Goal: Transaction & Acquisition: Purchase product/service

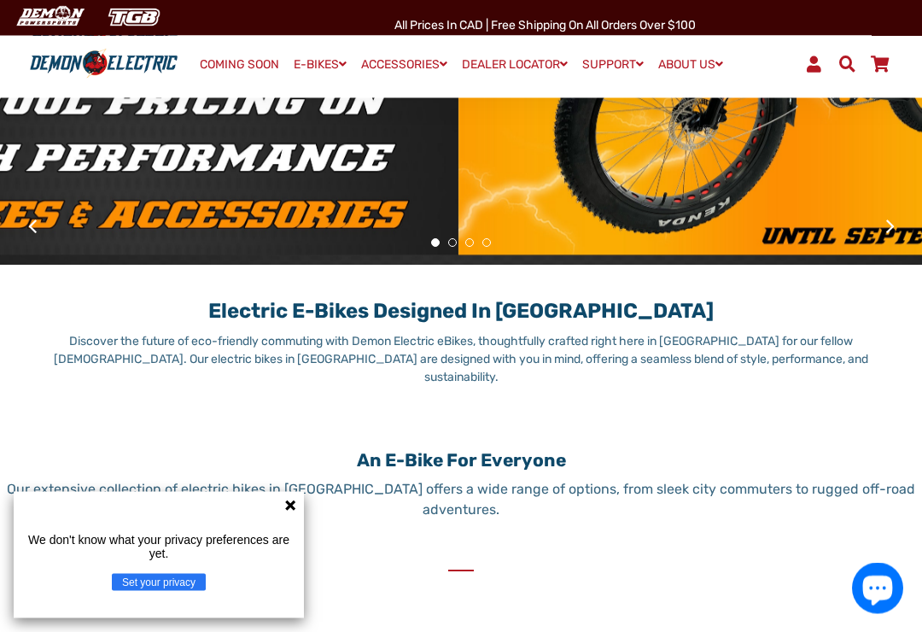
scroll to position [382, 0]
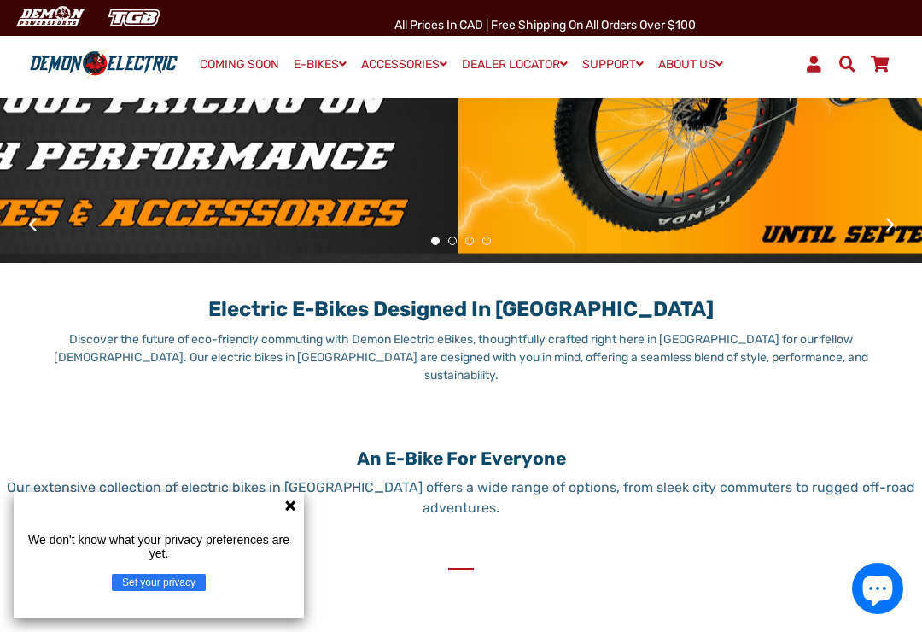
click at [909, 241] on div at bounding box center [461, 66] width 922 height 546
click at [898, 239] on button at bounding box center [890, 224] width 30 height 30
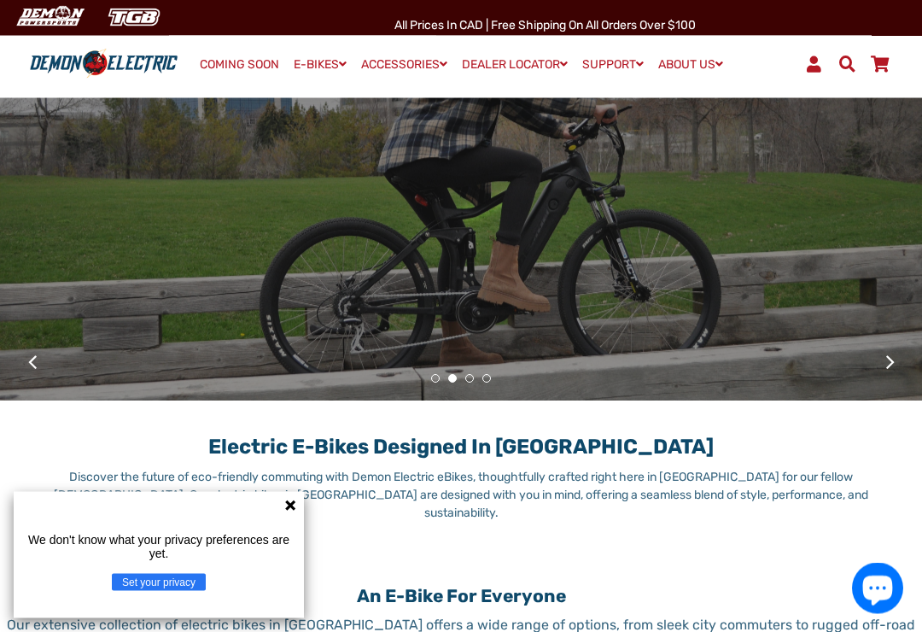
scroll to position [244, 0]
click at [897, 376] on button at bounding box center [890, 362] width 30 height 30
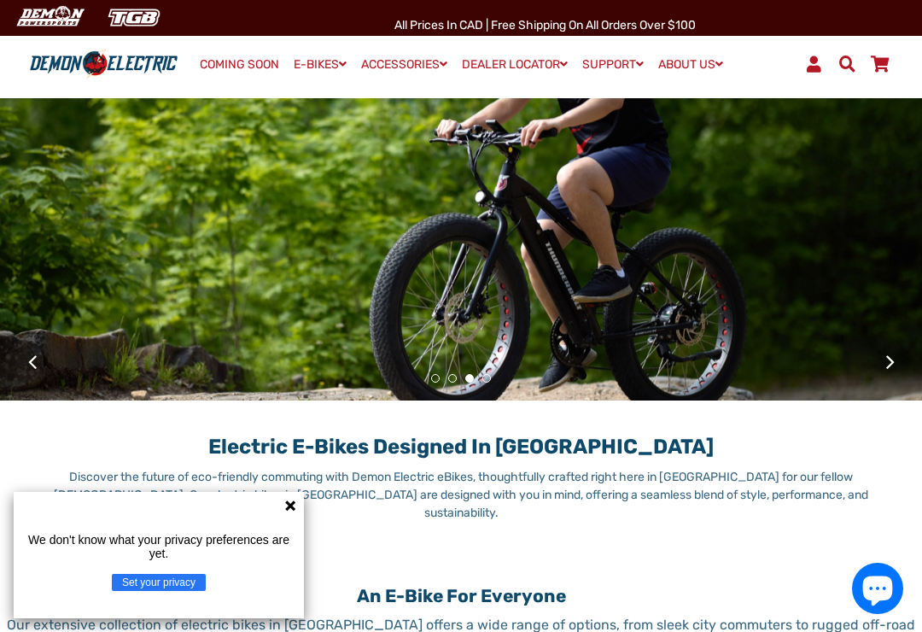
click at [894, 376] on button at bounding box center [890, 362] width 30 height 30
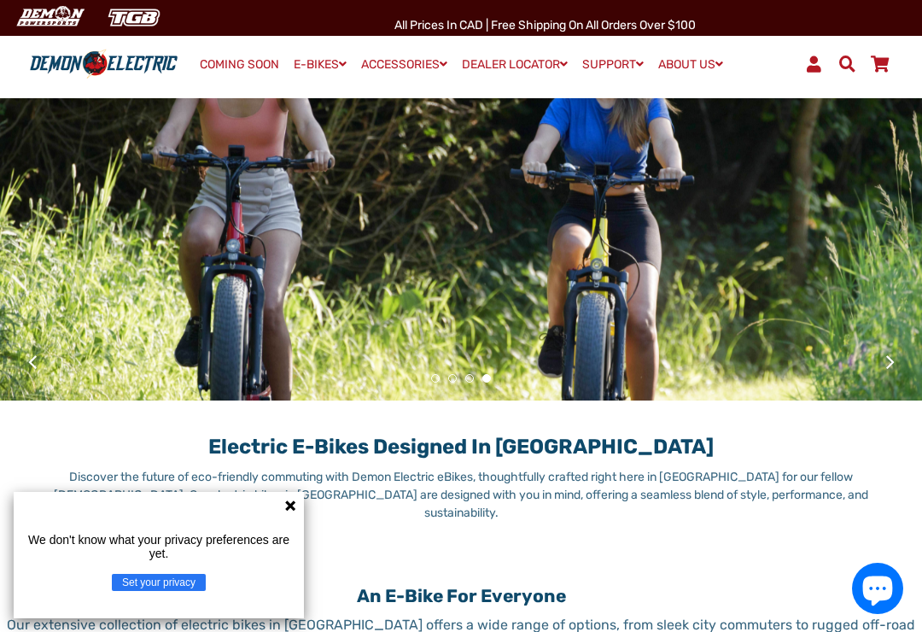
click at [893, 376] on button at bounding box center [890, 362] width 30 height 30
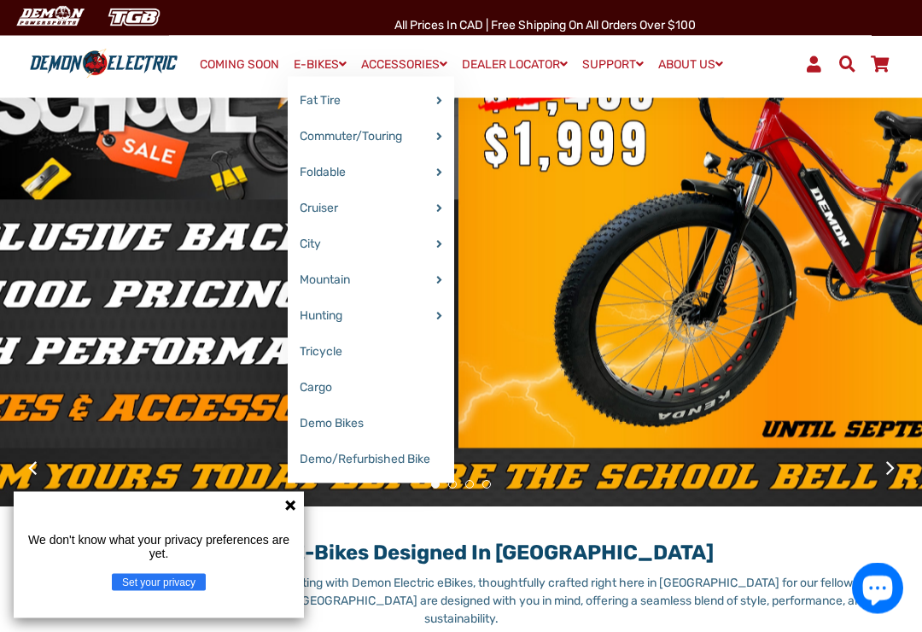
scroll to position [138, 0]
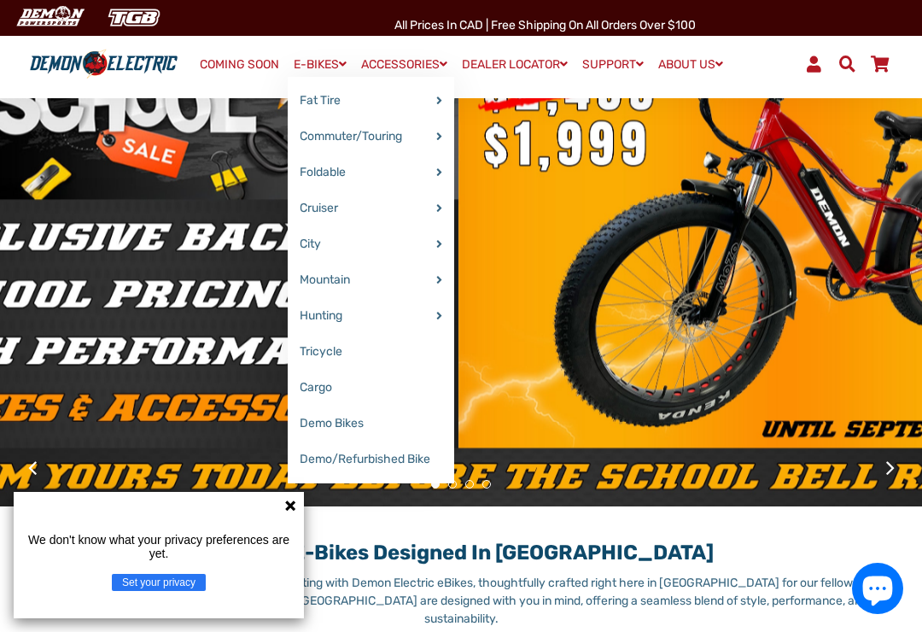
click at [326, 62] on link "E-BIKES" at bounding box center [320, 64] width 65 height 25
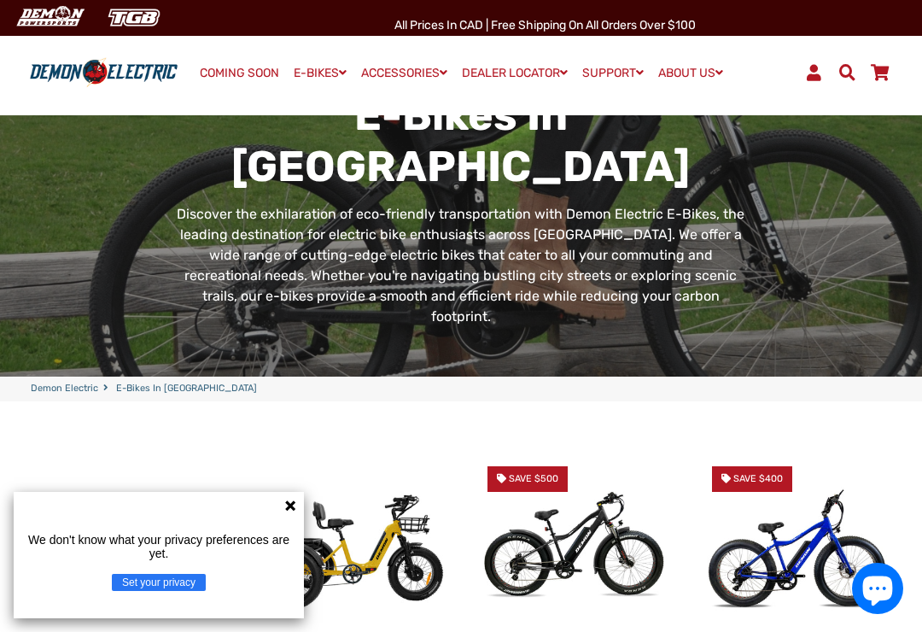
scroll to position [274, 0]
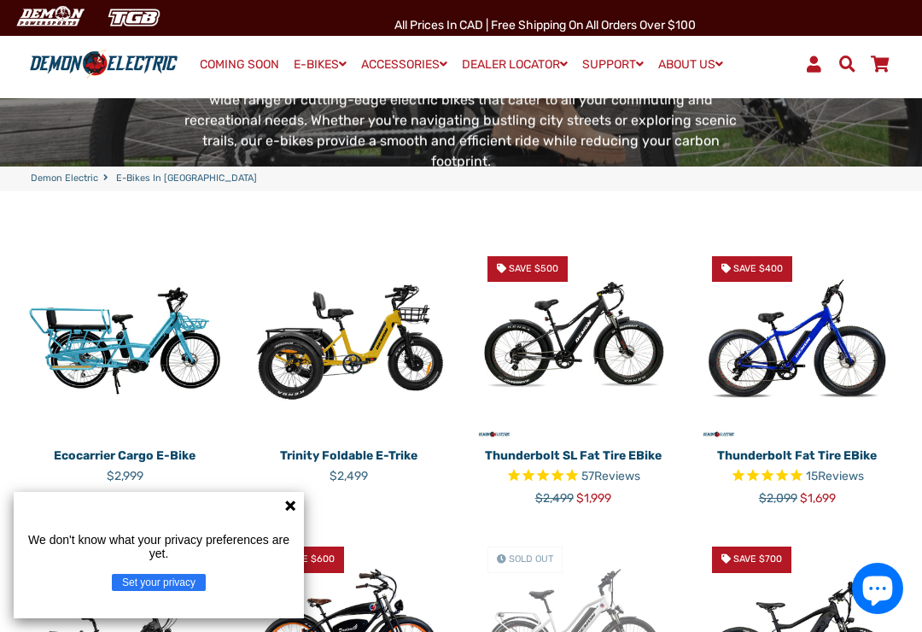
click at [296, 512] on icon at bounding box center [290, 505] width 14 height 14
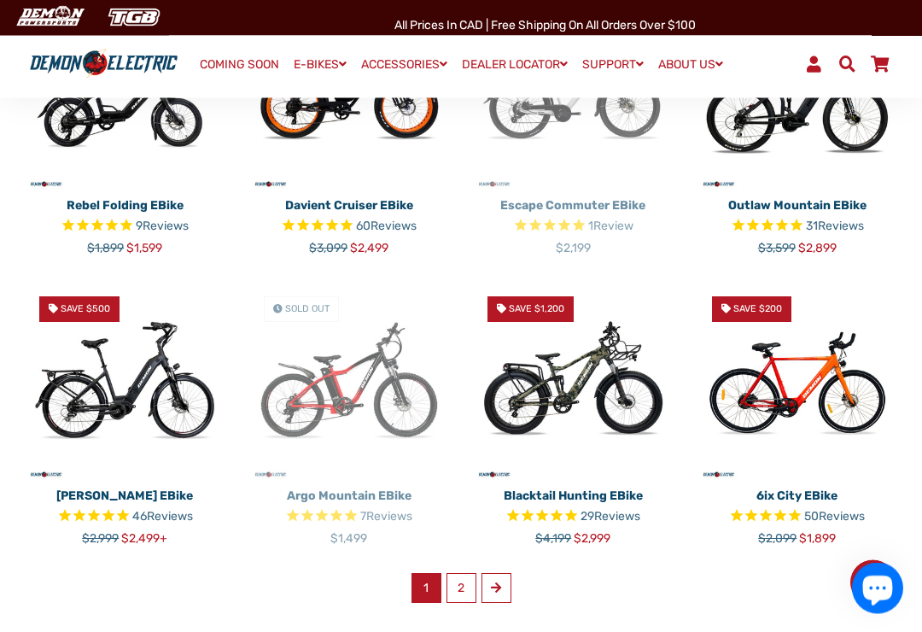
scroll to position [816, 0]
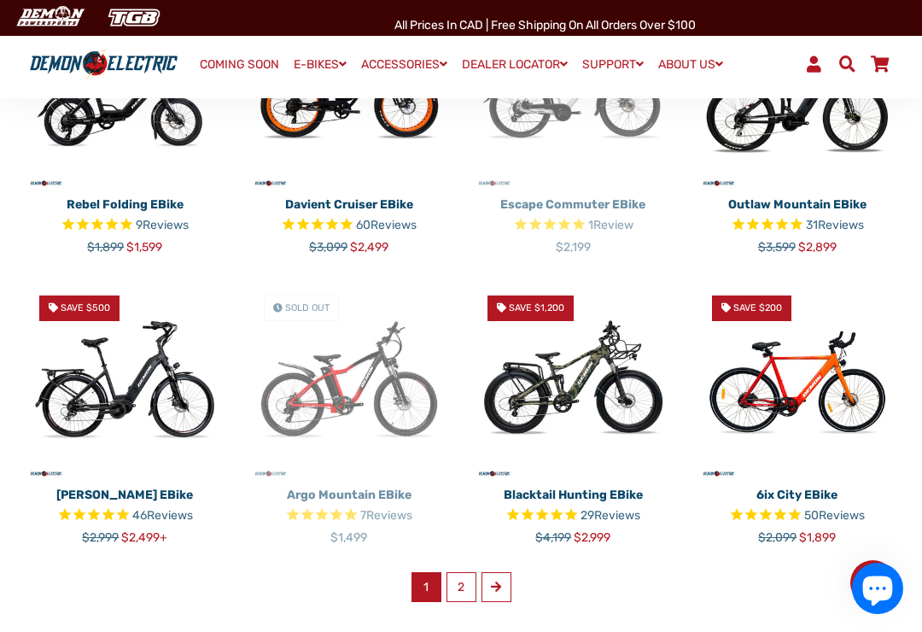
click at [469, 572] on link "2" at bounding box center [461, 587] width 30 height 30
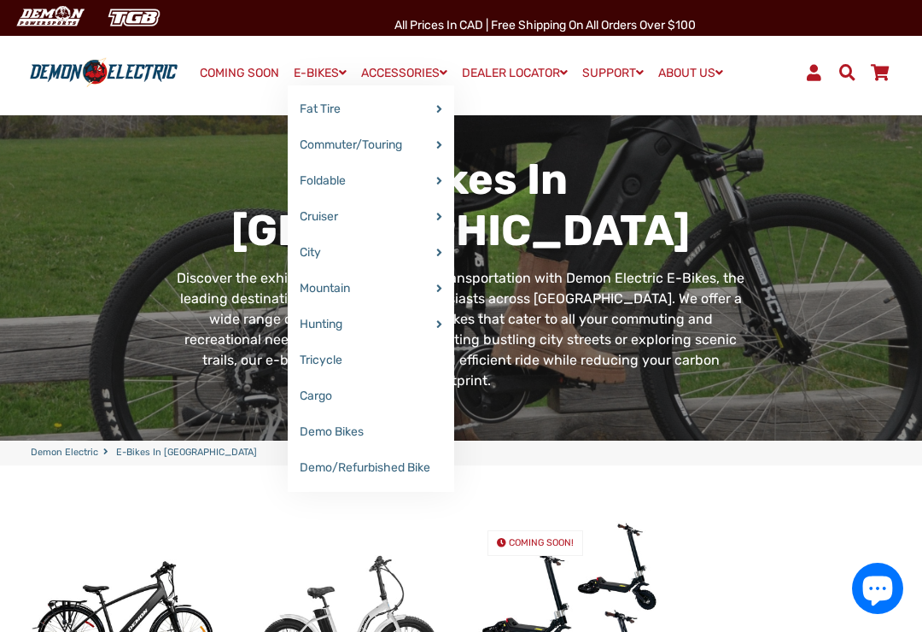
click at [361, 471] on link "Demo/Refurbished Bike" at bounding box center [371, 468] width 166 height 36
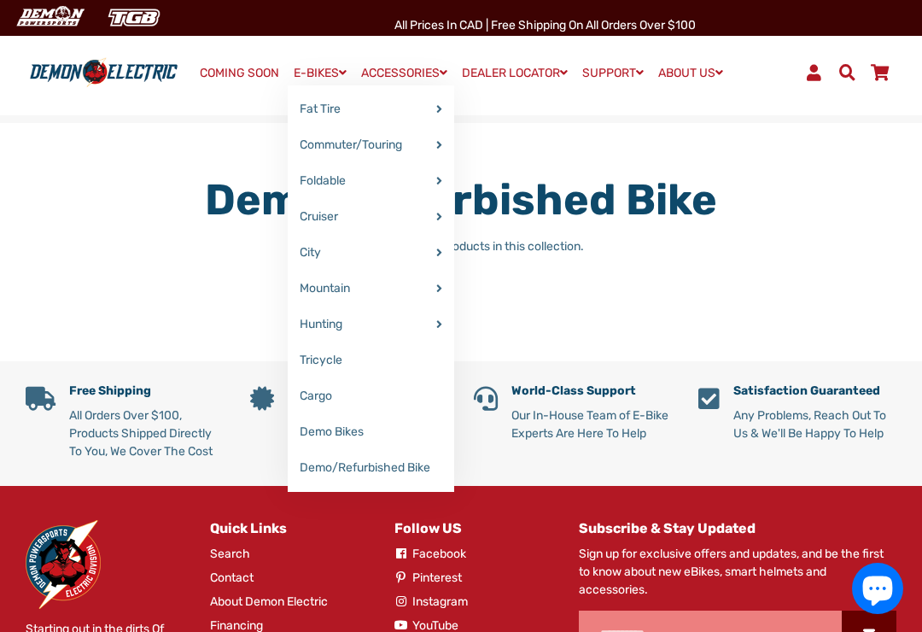
click at [352, 434] on link "Demo Bikes" at bounding box center [371, 432] width 166 height 36
